Goal: Navigation & Orientation: Find specific page/section

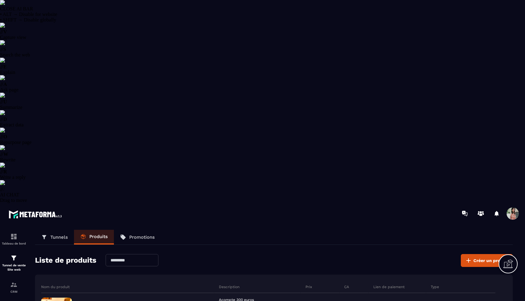
select select "******"
click at [15, 290] on p "CRM" at bounding box center [14, 291] width 25 height 3
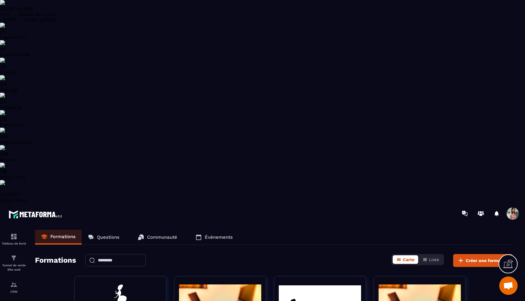
click at [115, 235] on p "Questions" at bounding box center [108, 238] width 22 height 6
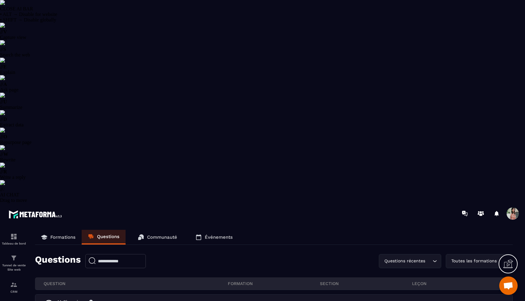
click at [178, 230] on link "Communauté" at bounding box center [158, 237] width 52 height 15
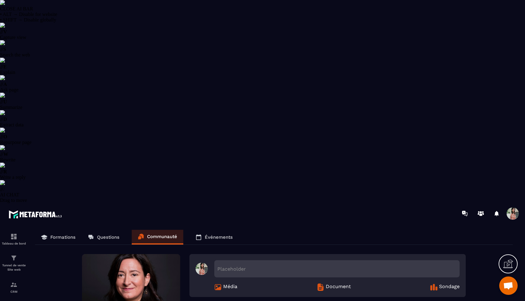
click at [220, 230] on link "Événements" at bounding box center [214, 237] width 49 height 15
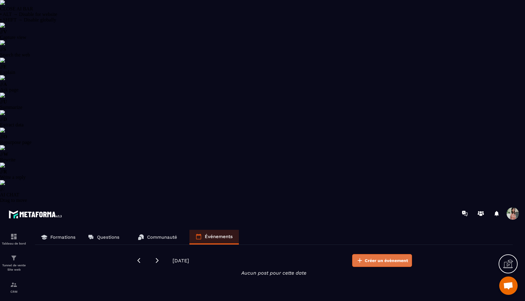
click at [380, 258] on span "Créer un évènement" at bounding box center [386, 261] width 43 height 6
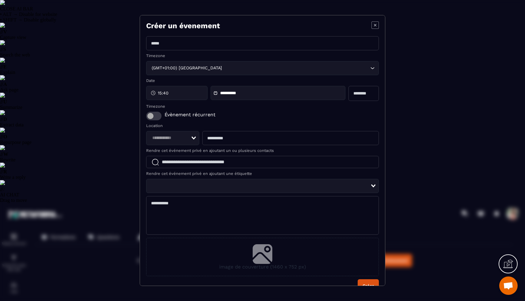
click at [198, 43] on input "Modal window" at bounding box center [262, 43] width 233 height 14
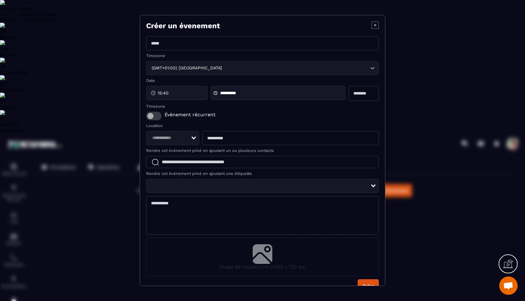
click at [372, 27] on icon "Modal window" at bounding box center [375, 25] width 7 height 7
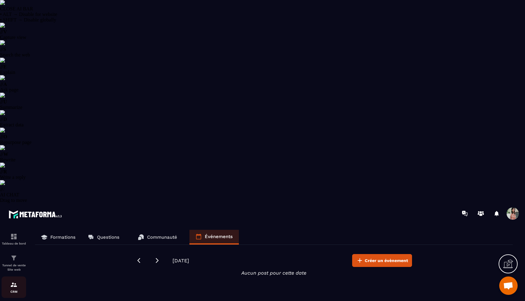
click at [5, 281] on div "CRM" at bounding box center [14, 287] width 25 height 12
